Goal: Book appointment/travel/reservation

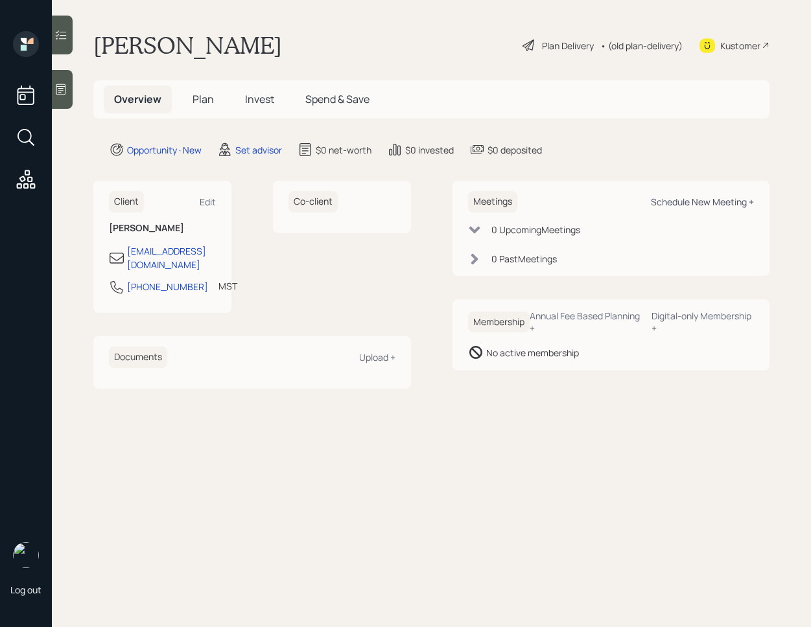
click at [687, 196] on div "Schedule New Meeting +" at bounding box center [702, 202] width 103 height 12
select select "round-[PERSON_NAME]"
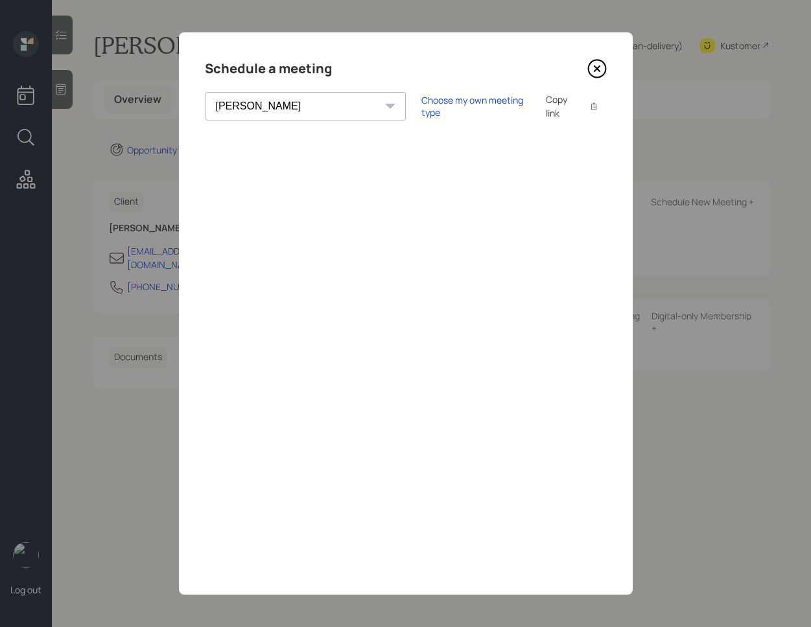
click at [603, 80] on div "Schedule a meeting [PERSON_NAME] [PERSON_NAME] [PERSON_NAME] [PERSON_NAME] [PER…" at bounding box center [406, 313] width 454 height 562
click at [598, 70] on icon at bounding box center [596, 68] width 5 height 5
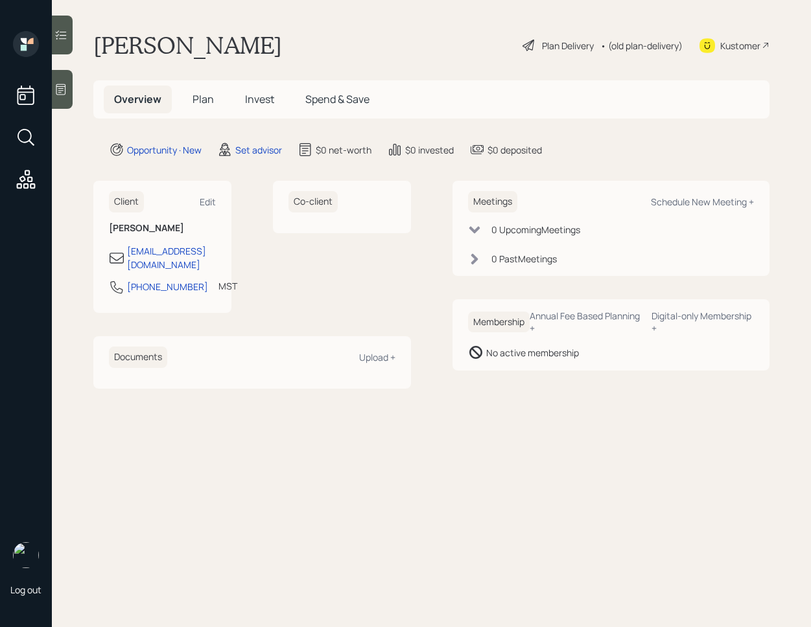
click at [60, 98] on div at bounding box center [62, 89] width 21 height 39
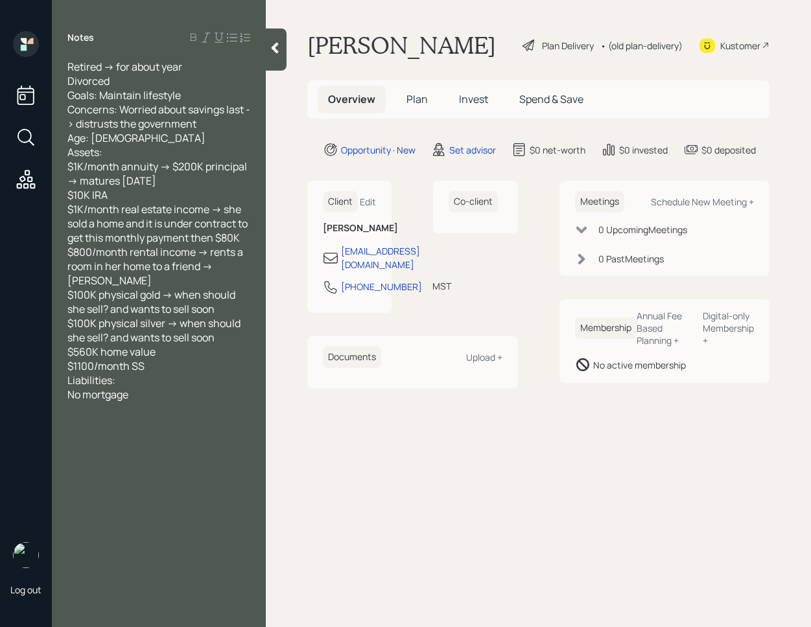
click at [277, 58] on div at bounding box center [276, 50] width 21 height 42
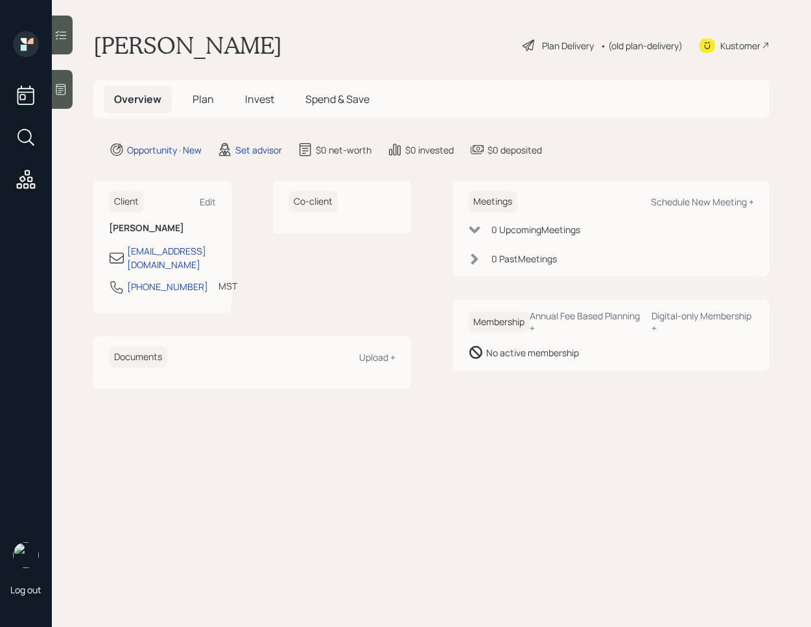
click at [420, 75] on main "[PERSON_NAME] Plan Delivery • (old plan-delivery) Kustomer Overview Plan Invest…" at bounding box center [431, 313] width 759 height 627
